Goal: Task Accomplishment & Management: Use online tool/utility

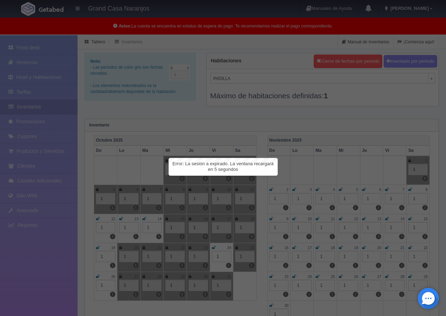
click at [229, 74] on div at bounding box center [223, 158] width 446 height 316
click at [248, 165] on span "Error: La sesión a expirado. La ventana recargará en 5 segundos" at bounding box center [223, 166] width 101 height 11
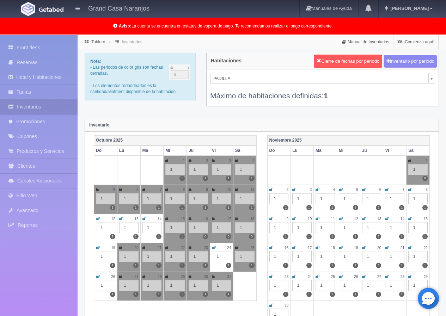
drag, startPoint x: 248, startPoint y: 85, endPoint x: 248, endPoint y: 80, distance: 5.0
click at [248, 84] on div "Máximo de habitaciones definidas: 1" at bounding box center [322, 92] width 225 height 17
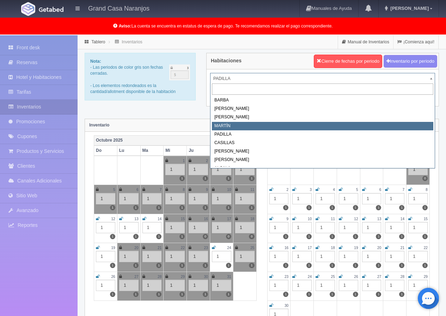
select select "2063"
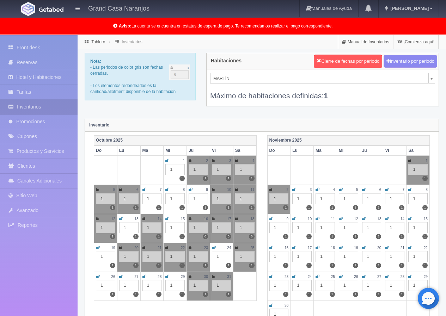
click at [168, 218] on icon at bounding box center [167, 219] width 4 height 4
